Goal: Download file/media

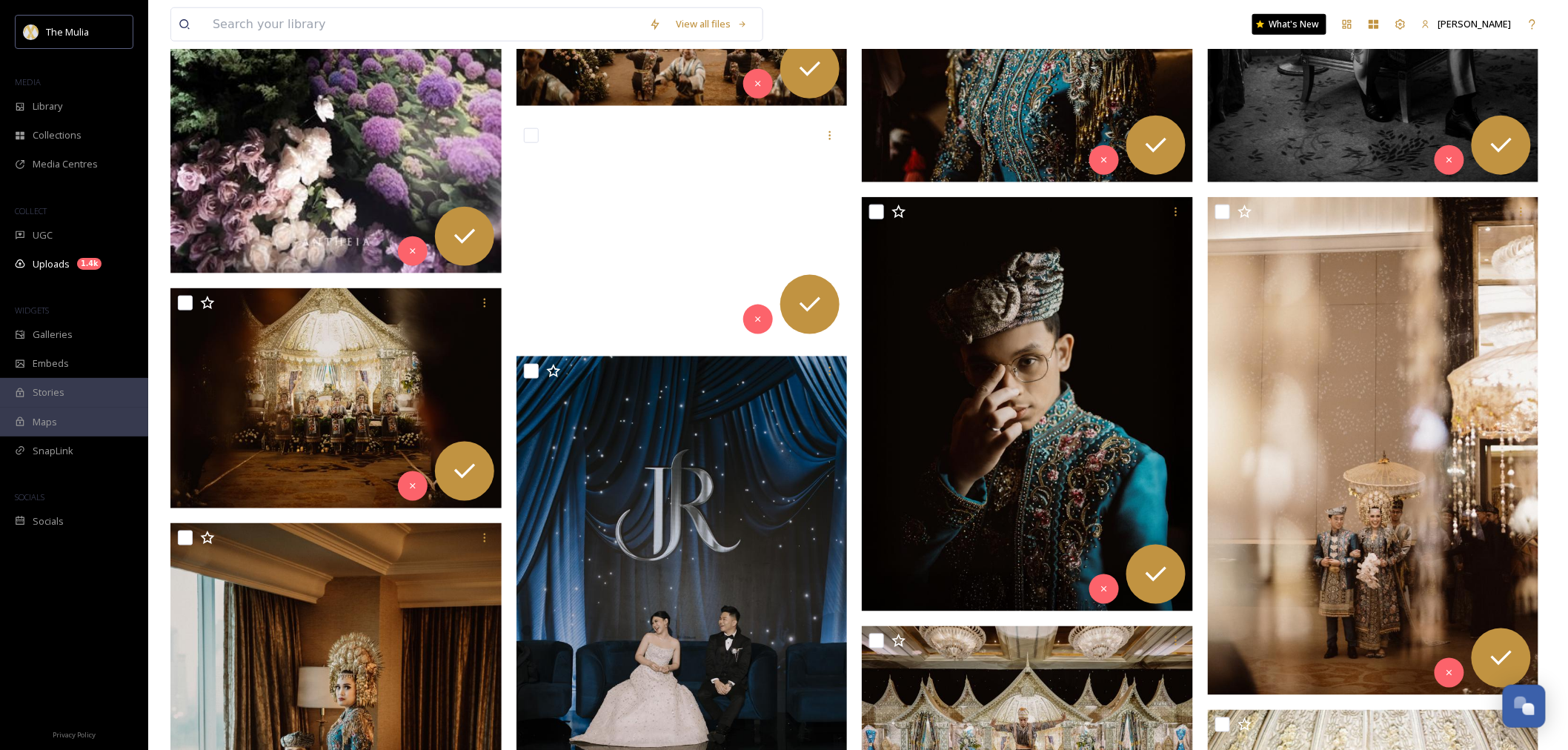
scroll to position [576, 0]
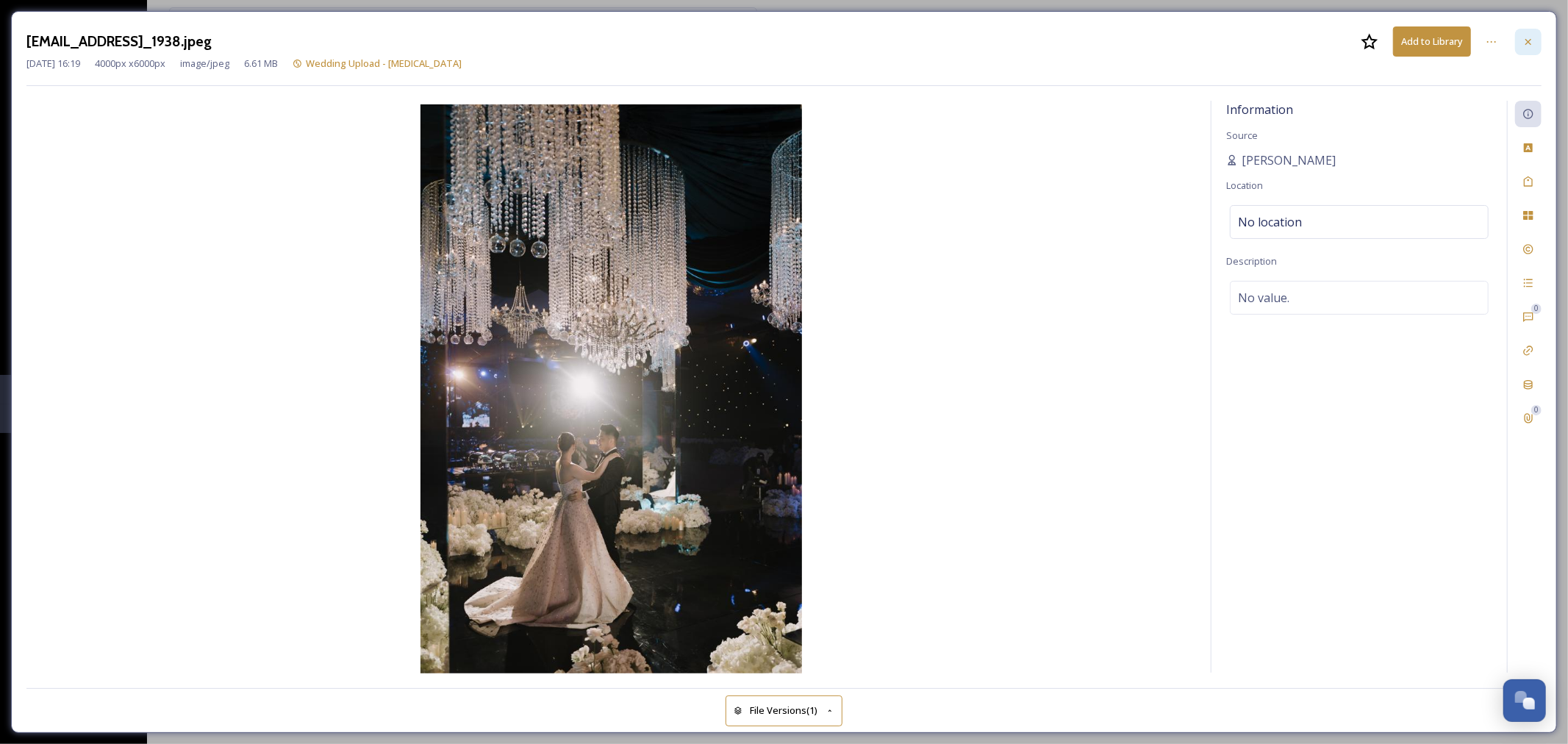
click at [1519, 46] on div at bounding box center [1527, 41] width 26 height 26
